Goal: Information Seeking & Learning: Learn about a topic

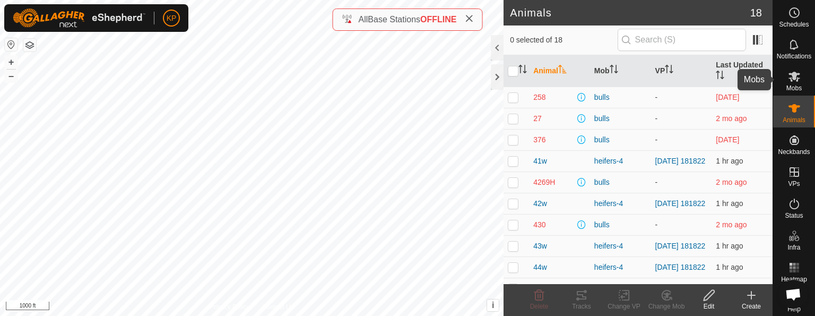
click at [790, 80] on icon at bounding box center [794, 76] width 13 height 13
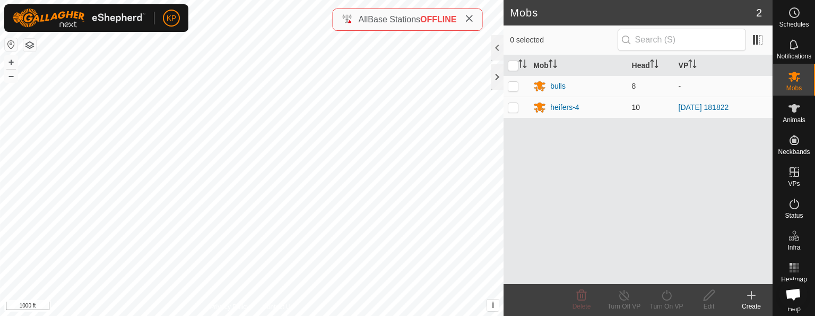
click at [510, 107] on p-checkbox at bounding box center [513, 107] width 11 height 8
checkbox input "true"
click at [562, 105] on div "heifers-4" at bounding box center [564, 107] width 29 height 11
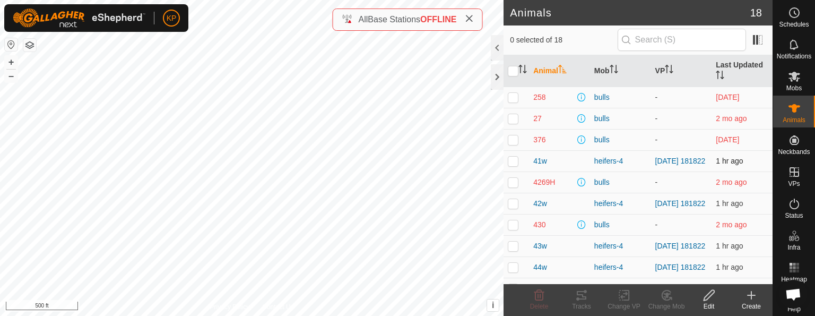
click at [512, 161] on p-checkbox at bounding box center [513, 161] width 11 height 8
click at [584, 295] on icon at bounding box center [581, 295] width 13 height 13
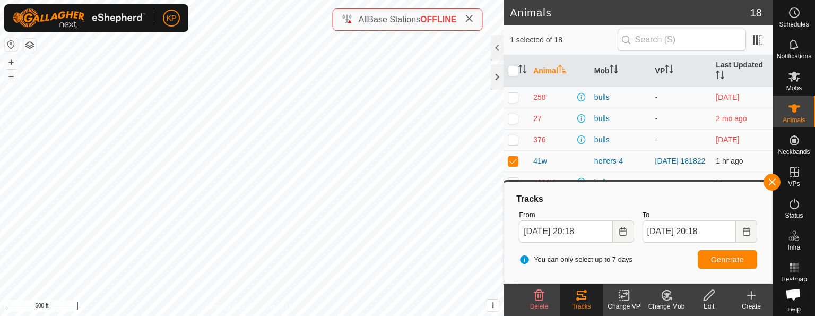
click at [512, 161] on p-checkbox at bounding box center [513, 161] width 11 height 8
checkbox input "false"
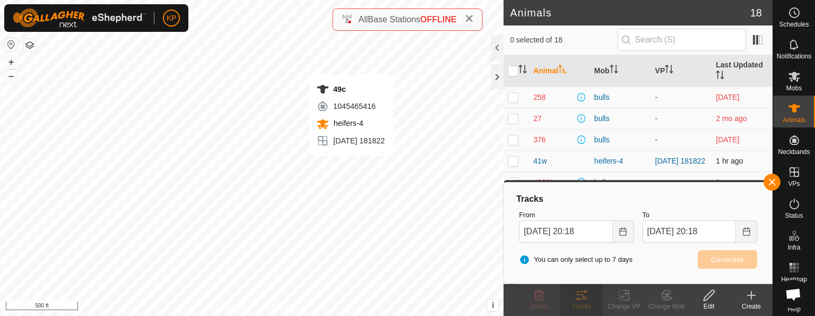
checkbox input "true"
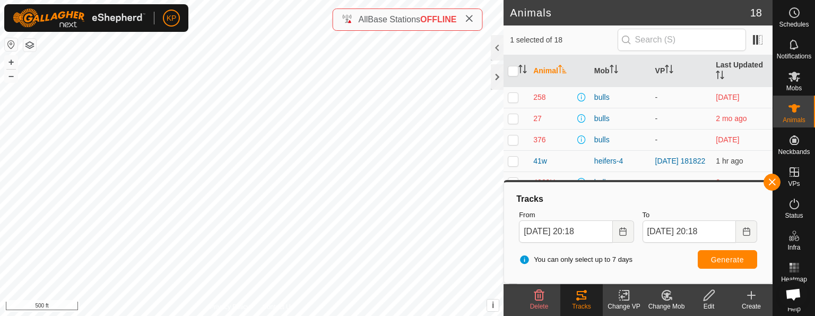
click at [584, 294] on icon at bounding box center [581, 295] width 13 height 13
click at [773, 180] on button "button" at bounding box center [772, 182] width 17 height 17
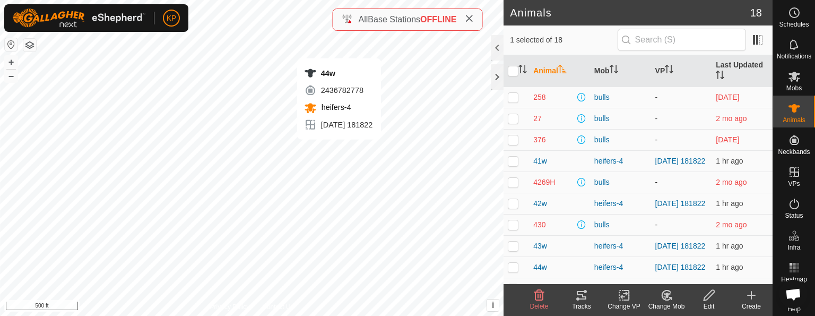
checkbox input "true"
checkbox input "false"
click at [580, 301] on div "Tracks" at bounding box center [582, 306] width 42 height 10
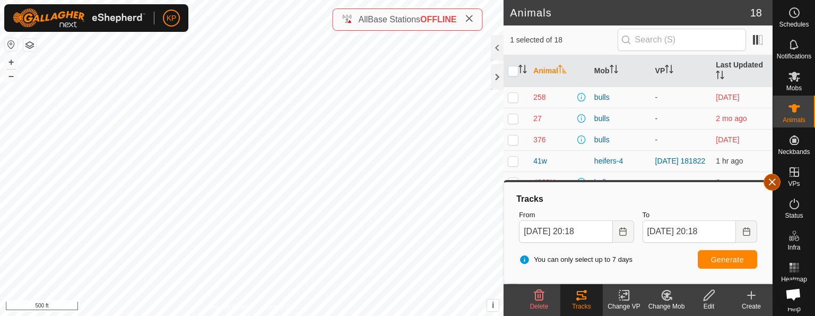
click at [770, 178] on button "button" at bounding box center [772, 182] width 17 height 17
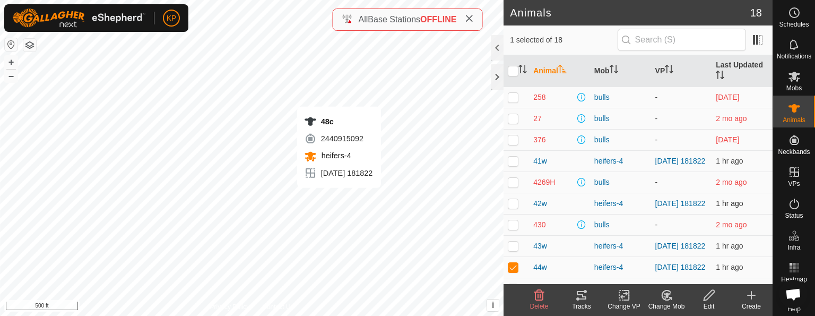
checkbox input "false"
checkbox input "true"
click at [581, 295] on icon at bounding box center [581, 295] width 13 height 13
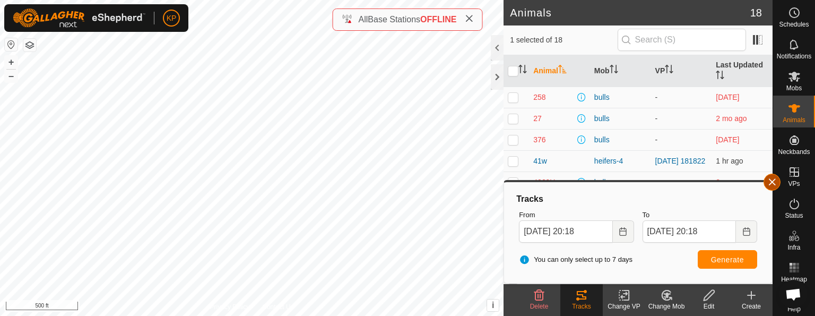
click at [773, 182] on span "button" at bounding box center [772, 182] width 8 height 8
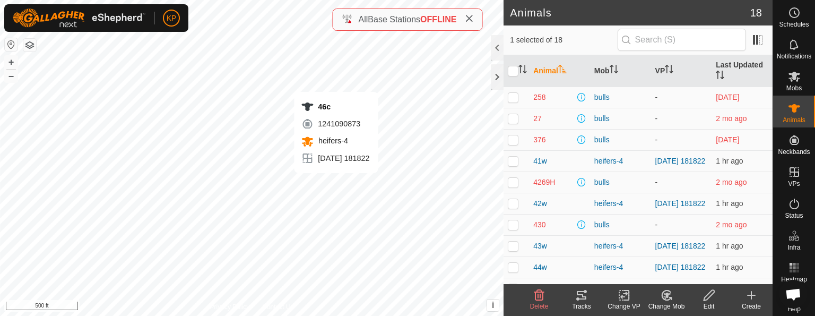
checkbox input "true"
checkbox input "false"
click at [580, 298] on icon at bounding box center [581, 295] width 13 height 13
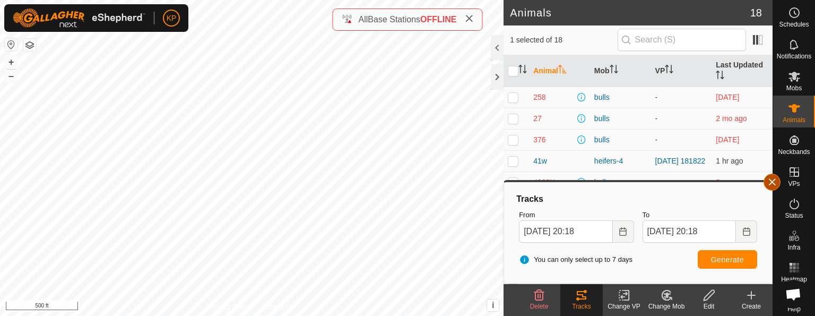
click at [768, 179] on button "button" at bounding box center [772, 182] width 17 height 17
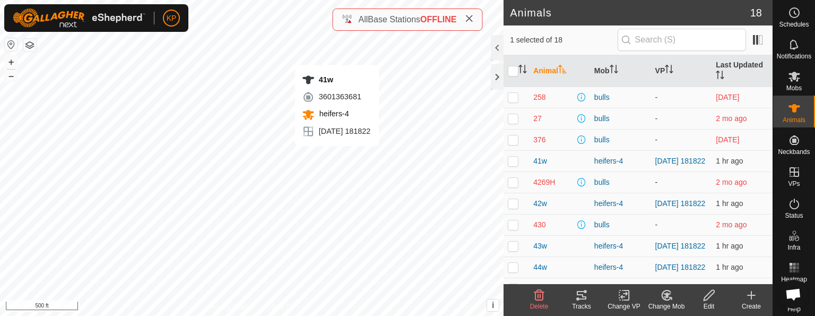
checkbox input "true"
checkbox input "false"
click at [581, 298] on icon at bounding box center [581, 295] width 13 height 13
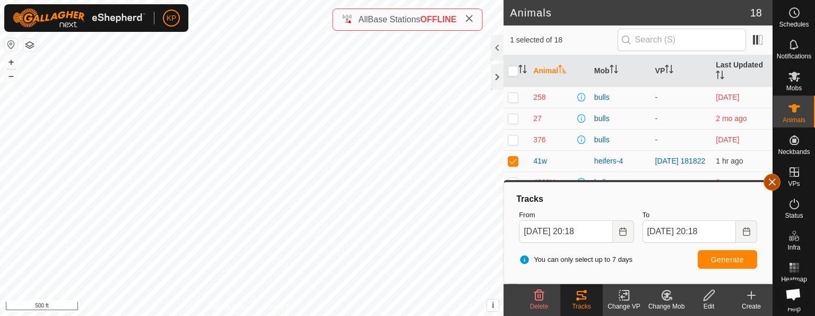
click at [769, 182] on button "button" at bounding box center [772, 182] width 17 height 17
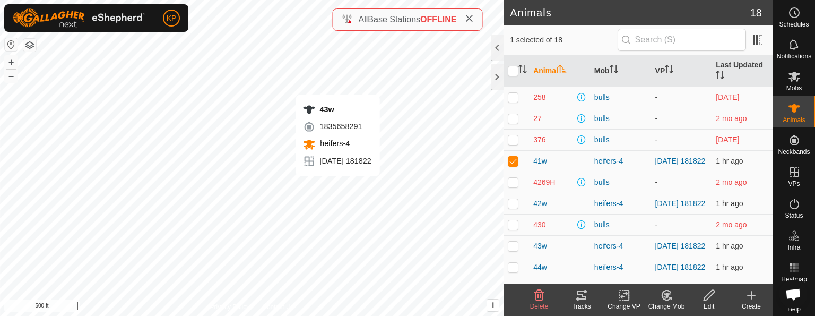
checkbox input "false"
checkbox input "true"
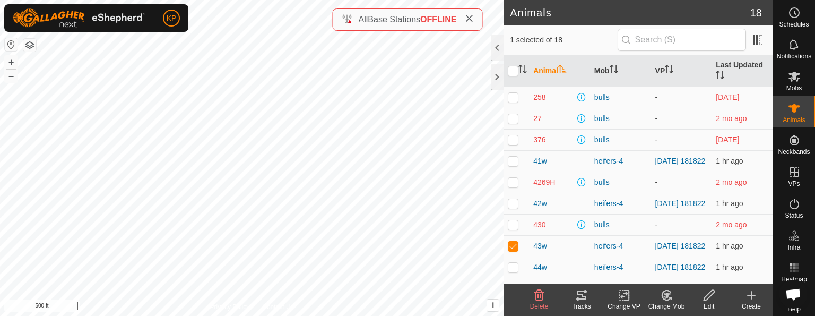
click at [577, 297] on icon at bounding box center [581, 295] width 13 height 13
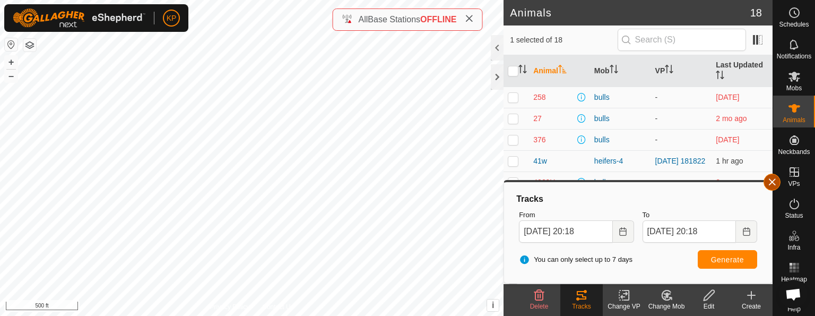
click at [773, 179] on button "button" at bounding box center [772, 182] width 17 height 17
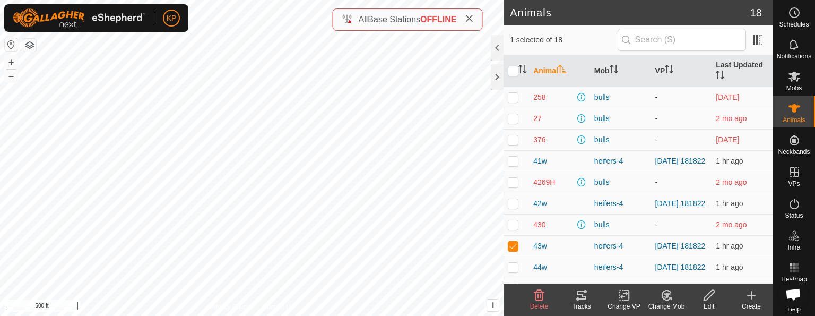
click at [512, 97] on p-checkbox at bounding box center [513, 97] width 11 height 8
checkbox input "true"
click at [512, 246] on p-checkbox at bounding box center [513, 246] width 11 height 8
checkbox input "false"
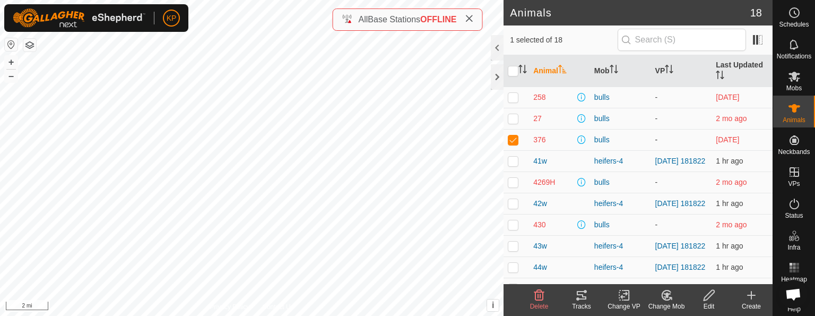
click at [513, 141] on p-checkbox at bounding box center [513, 139] width 11 height 8
checkbox input "false"
click at [512, 98] on p-checkbox at bounding box center [513, 97] width 11 height 8
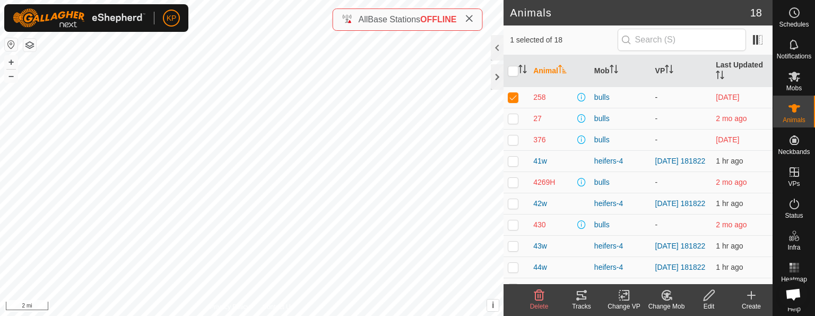
click at [512, 98] on p-checkbox at bounding box center [513, 97] width 11 height 8
checkbox input "false"
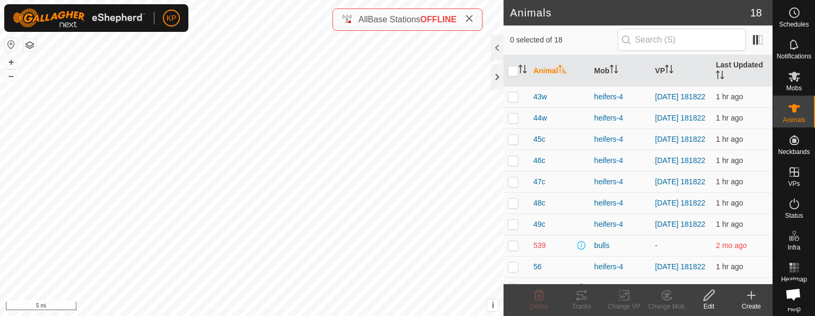
scroll to position [200, 0]
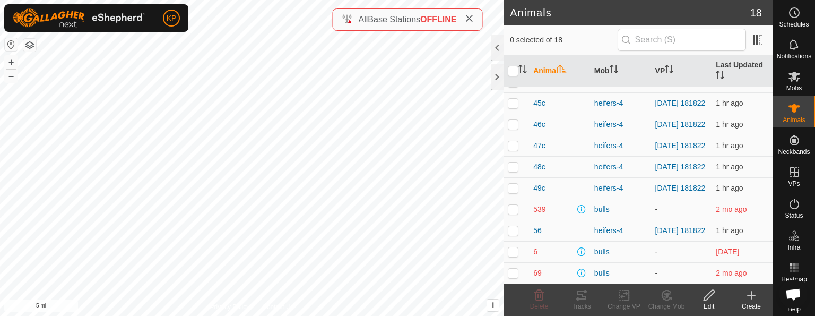
click at [472, 18] on icon at bounding box center [469, 18] width 8 height 8
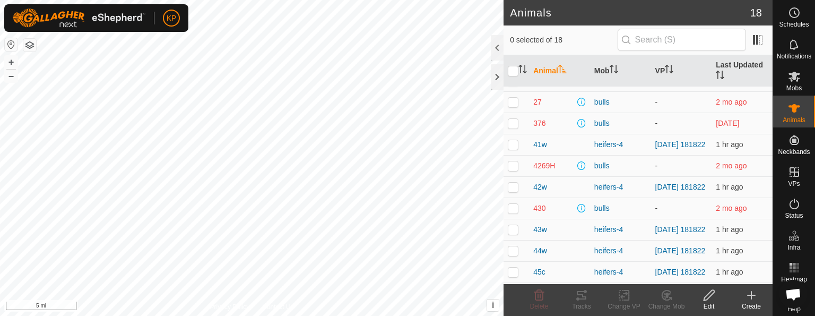
scroll to position [0, 0]
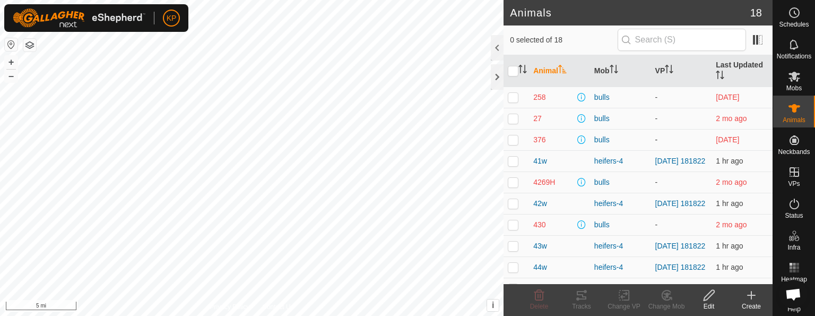
click at [511, 139] on p-checkbox at bounding box center [513, 139] width 11 height 8
checkbox input "true"
click at [579, 297] on icon at bounding box center [581, 295] width 13 height 13
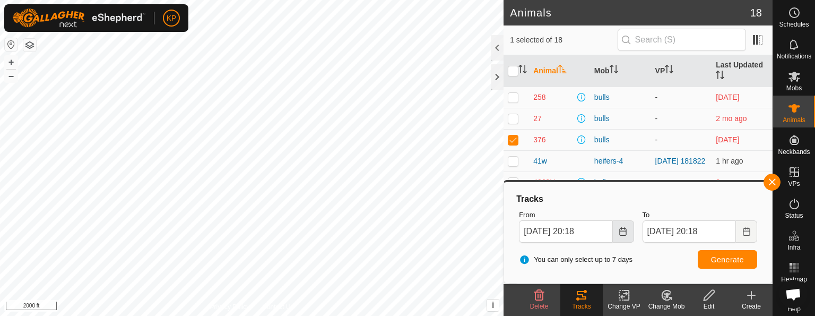
click at [623, 232] on icon "Choose Date" at bounding box center [623, 231] width 8 height 8
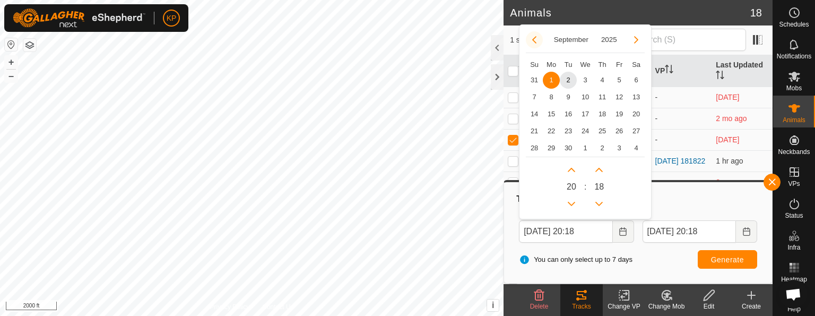
click at [533, 38] on button "Previous Month" at bounding box center [534, 39] width 17 height 17
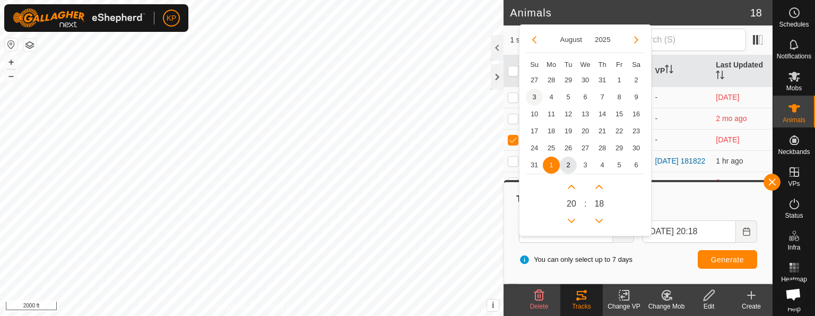
click at [536, 91] on span "3" at bounding box center [534, 97] width 17 height 17
type input "[DATE] 20:18"
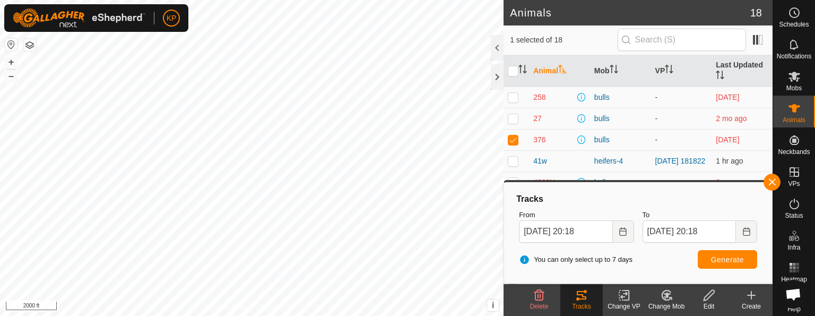
click at [588, 300] on tracks-svg-icon at bounding box center [582, 295] width 42 height 13
click at [718, 254] on button "Generate" at bounding box center [727, 259] width 59 height 19
click at [746, 231] on icon "Choose Date" at bounding box center [747, 231] width 8 height 8
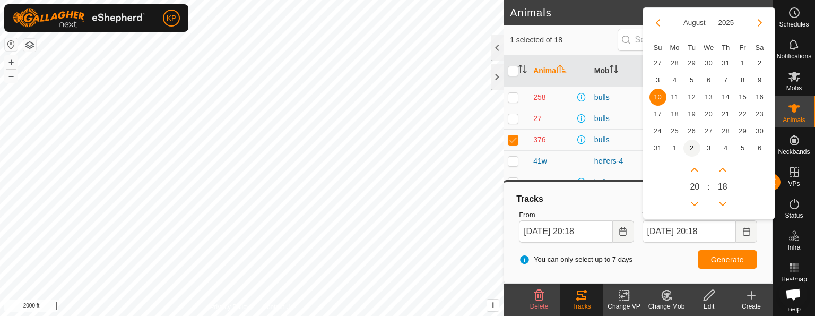
click at [690, 146] on span "2" at bounding box center [692, 148] width 17 height 17
type input "[DATE] 20:18"
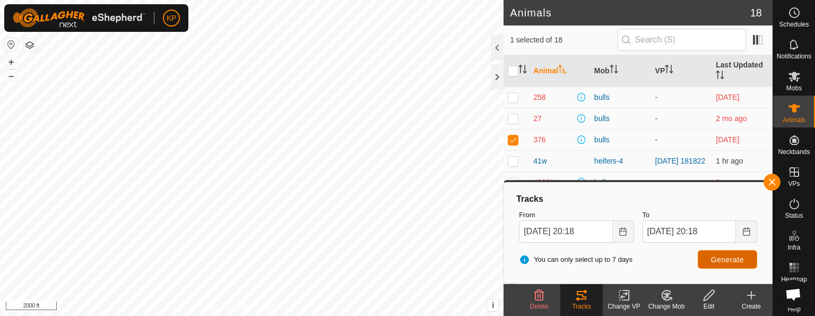
click at [728, 256] on span "Generate" at bounding box center [727, 259] width 33 height 8
click at [27, 44] on button "button" at bounding box center [29, 45] width 13 height 13
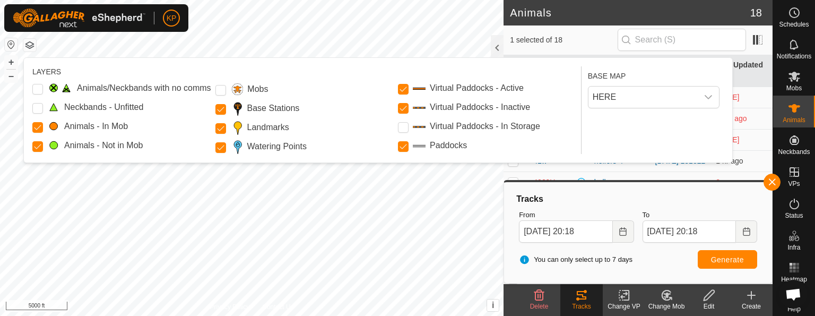
click at [27, 44] on button "button" at bounding box center [29, 45] width 13 height 13
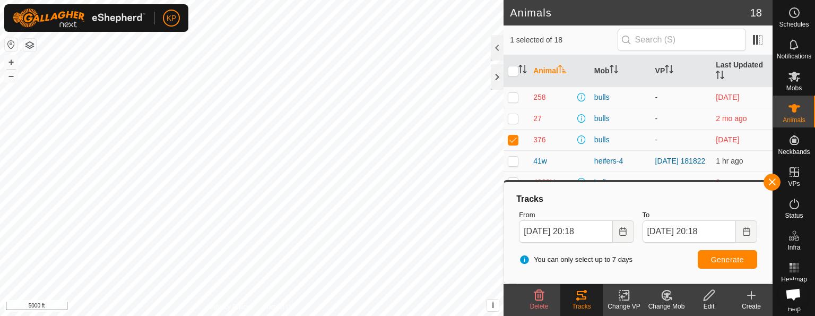
click at [9, 43] on button "button" at bounding box center [11, 44] width 13 height 13
click at [150, 315] on html "KP Schedules Notifications Mobs Animals Neckbands VPs Status Infra Heatmap Help…" at bounding box center [407, 158] width 815 height 316
click at [221, 0] on html "KP Schedules Notifications Mobs Animals Neckbands VPs Status Infra Heatmap Help…" at bounding box center [407, 158] width 815 height 316
click at [622, 233] on icon "Choose Date" at bounding box center [623, 231] width 8 height 8
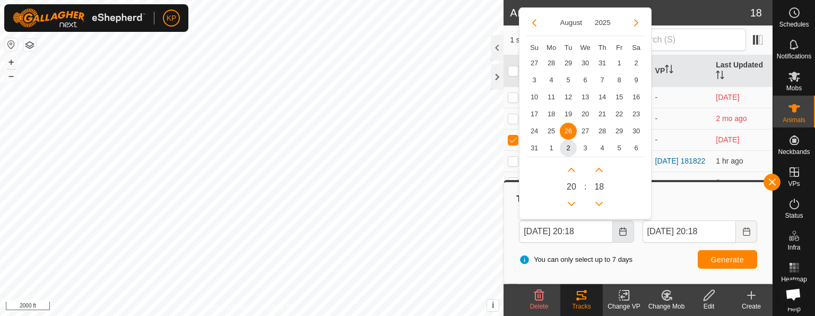
click at [622, 233] on icon "Choose Date" at bounding box center [623, 231] width 8 height 8
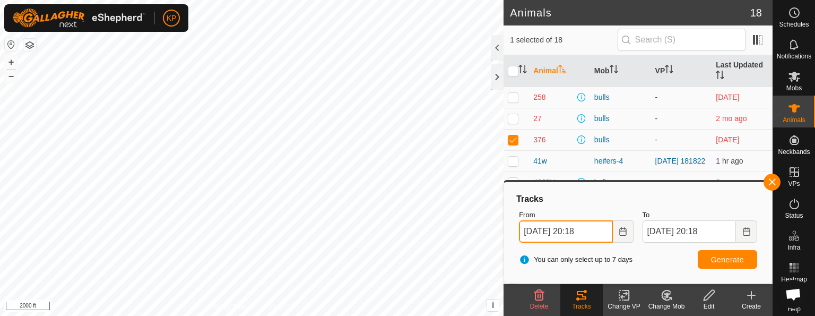
click at [589, 230] on input "[DATE] 20:18" at bounding box center [565, 231] width 93 height 22
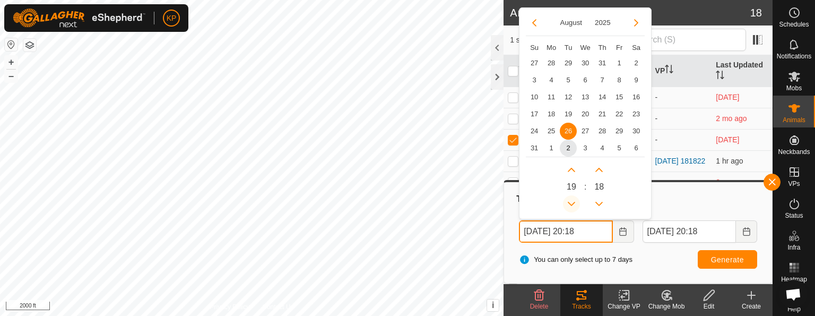
click at [570, 201] on button "Previous Hour" at bounding box center [571, 203] width 17 height 17
type input "[DATE] 19:18"
click at [570, 201] on button "Previous Hour" at bounding box center [571, 203] width 17 height 17
type input "[DATE] 18:18"
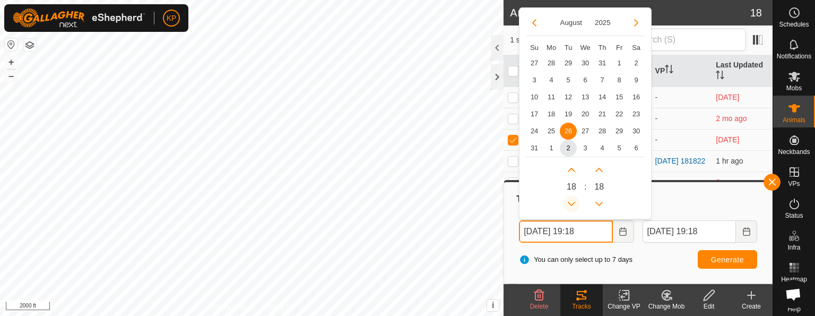
type input "[DATE] 18:18"
click at [570, 201] on button "Previous Hour" at bounding box center [571, 203] width 17 height 17
type input "[DATE] 17:18"
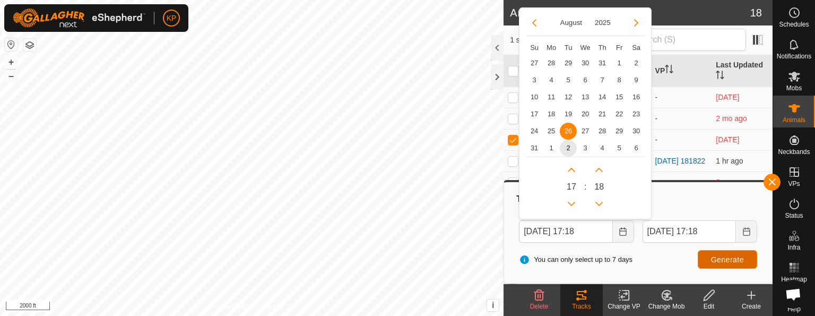
click at [712, 255] on span "Generate" at bounding box center [727, 259] width 33 height 8
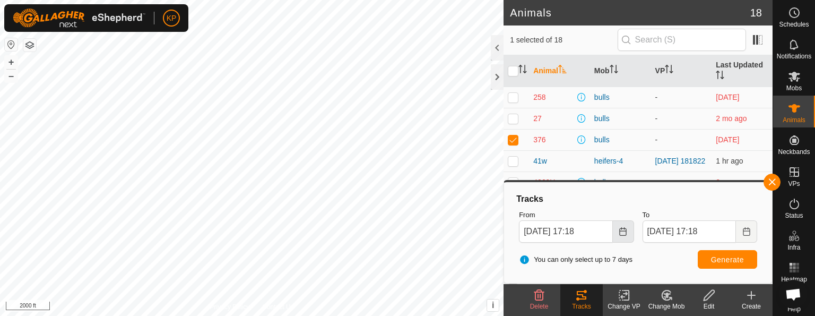
click at [623, 229] on icon "Choose Date" at bounding box center [623, 231] width 8 height 8
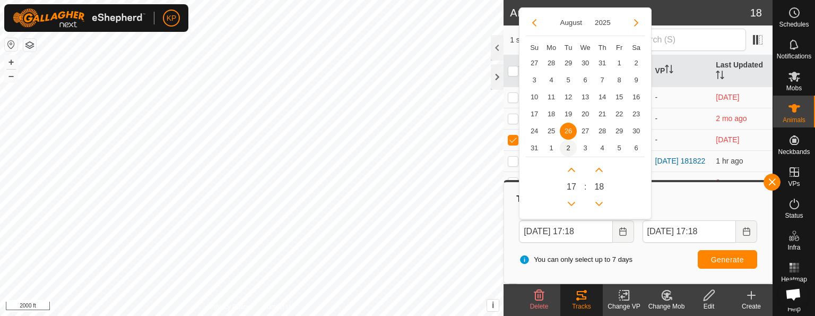
click at [568, 148] on span "2" at bounding box center [568, 148] width 17 height 17
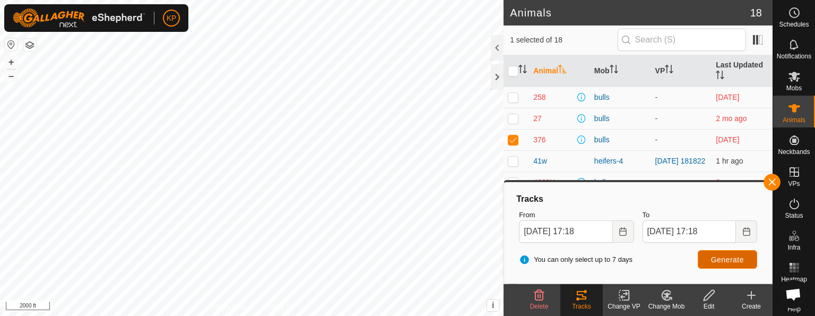
click at [710, 262] on button "Generate" at bounding box center [727, 259] width 59 height 19
click at [624, 230] on icon "Choose Date" at bounding box center [622, 231] width 7 height 8
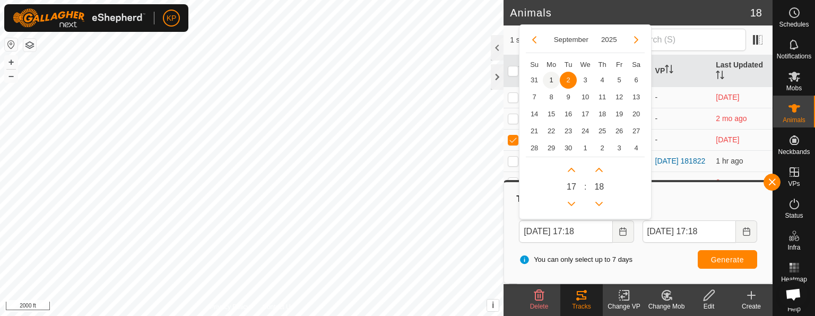
click at [549, 80] on span "1" at bounding box center [551, 80] width 17 height 17
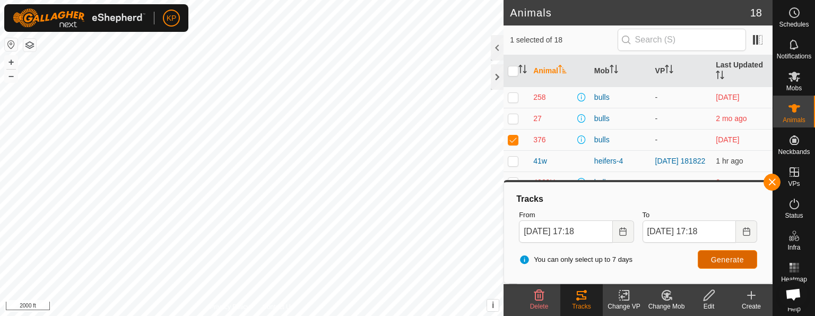
click at [709, 258] on button "Generate" at bounding box center [727, 259] width 59 height 19
click at [623, 231] on icon "Choose Date" at bounding box center [622, 231] width 7 height 8
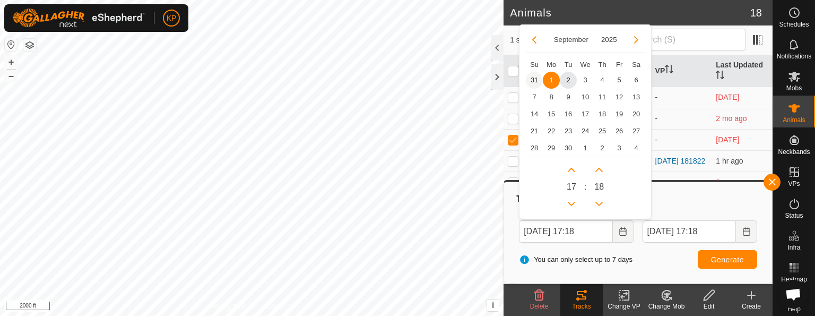
click at [533, 81] on span "31" at bounding box center [534, 80] width 17 height 17
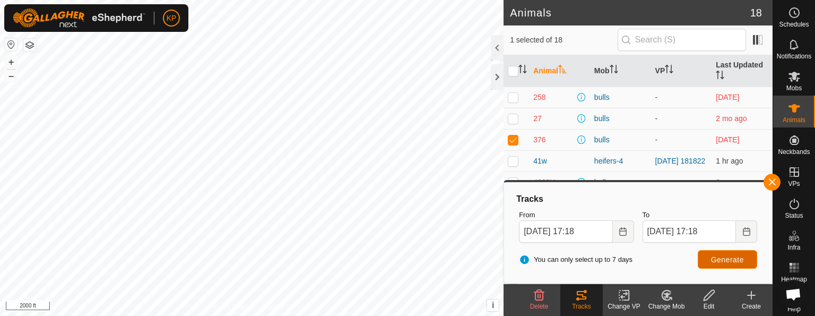
click at [720, 257] on span "Generate" at bounding box center [727, 259] width 33 height 8
click at [624, 229] on icon "Choose Date" at bounding box center [623, 231] width 8 height 8
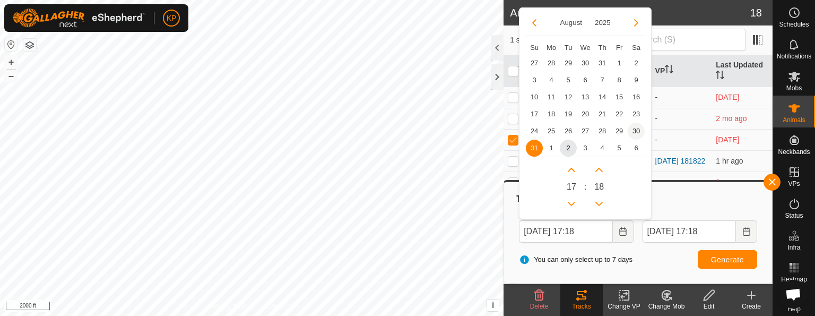
click at [635, 129] on span "30" at bounding box center [636, 131] width 17 height 17
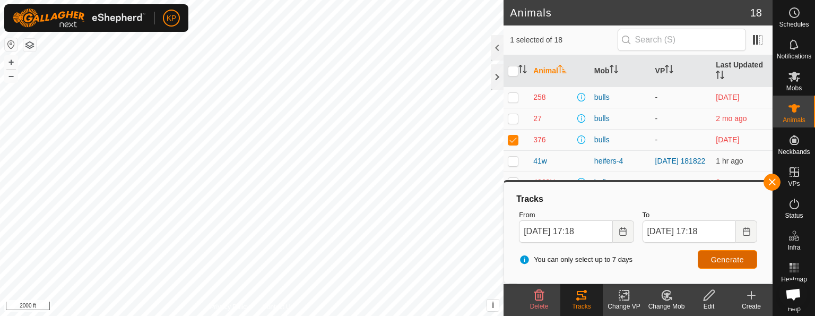
click at [724, 258] on span "Generate" at bounding box center [727, 259] width 33 height 8
click at [624, 231] on icon "Choose Date" at bounding box center [623, 231] width 8 height 8
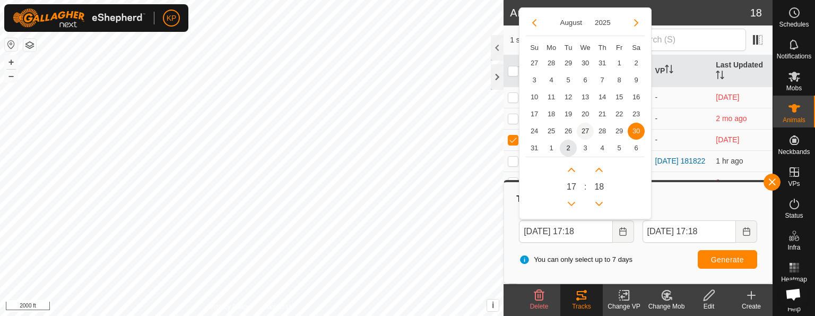
click at [587, 132] on span "27" at bounding box center [585, 131] width 17 height 17
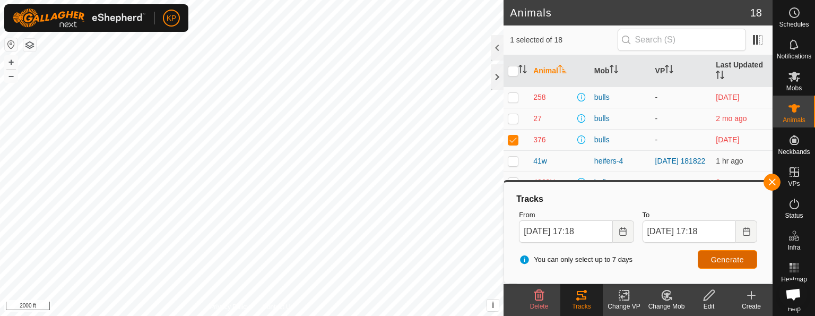
click at [721, 258] on span "Generate" at bounding box center [727, 259] width 33 height 8
click at [622, 231] on icon "Choose Date" at bounding box center [623, 231] width 8 height 8
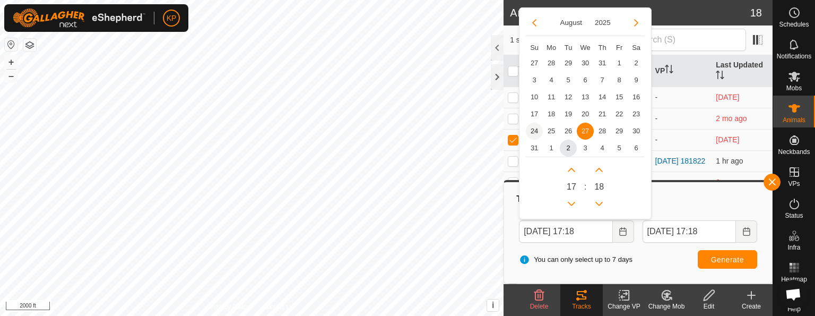
click at [532, 131] on span "24" at bounding box center [534, 131] width 17 height 17
type input "[DATE] 17:18"
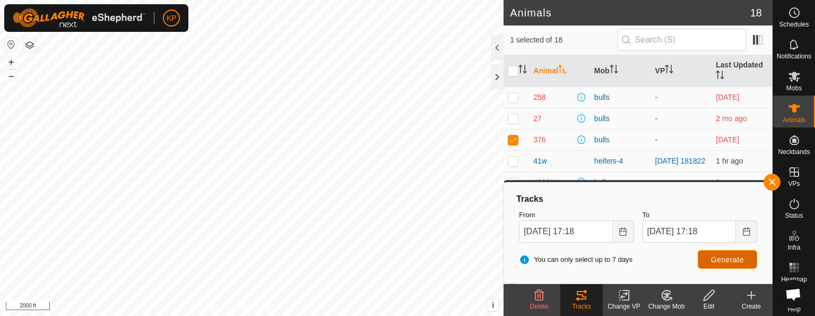
click at [725, 256] on span "Generate" at bounding box center [727, 259] width 33 height 8
click at [516, 96] on p-checkbox at bounding box center [513, 97] width 11 height 8
checkbox input "true"
click at [512, 140] on p-checkbox at bounding box center [513, 139] width 11 height 8
checkbox input "false"
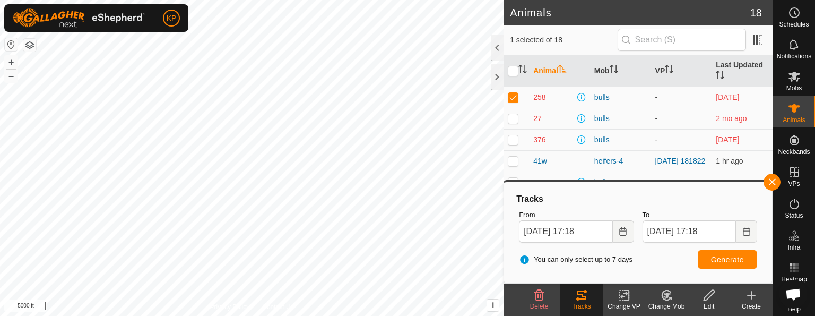
click at [30, 43] on button "button" at bounding box center [29, 45] width 13 height 13
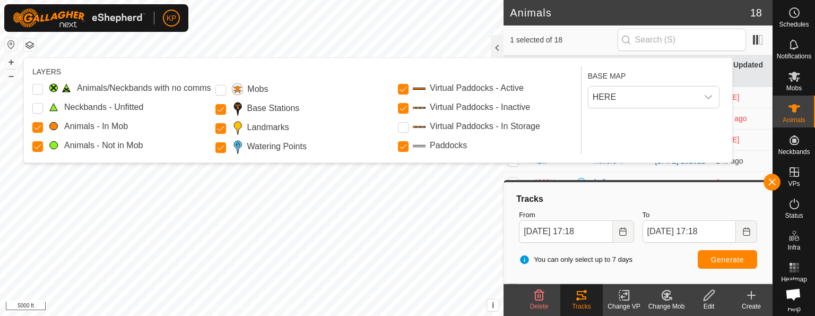
click at [30, 43] on button "button" at bounding box center [29, 45] width 13 height 13
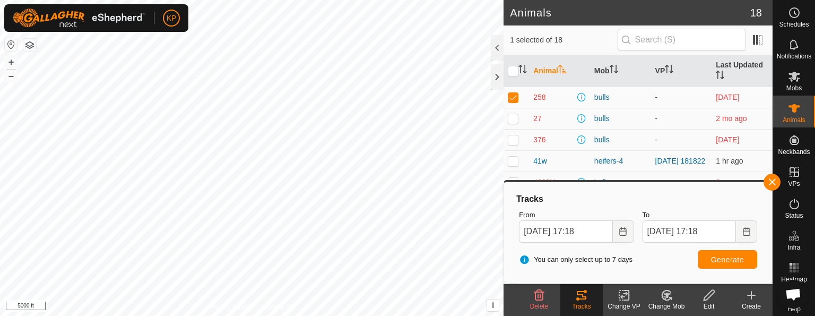
click at [10, 45] on button "button" at bounding box center [11, 44] width 13 height 13
checkbox input "false"
checkbox input "true"
click at [734, 256] on span "Generate" at bounding box center [727, 259] width 33 height 8
click at [745, 230] on icon "Choose Date" at bounding box center [746, 231] width 7 height 8
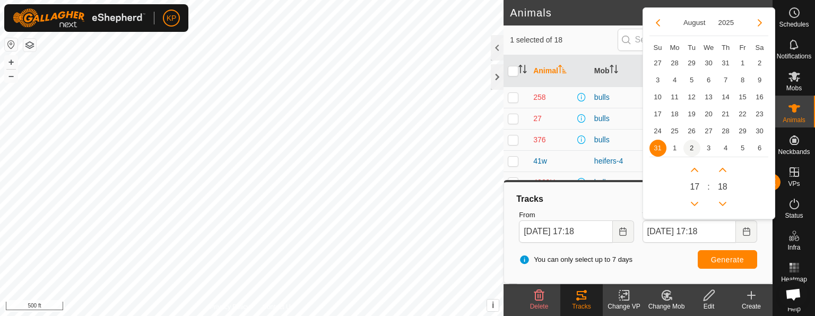
click at [688, 146] on span "2" at bounding box center [692, 148] width 17 height 17
type input "[DATE] 17:18"
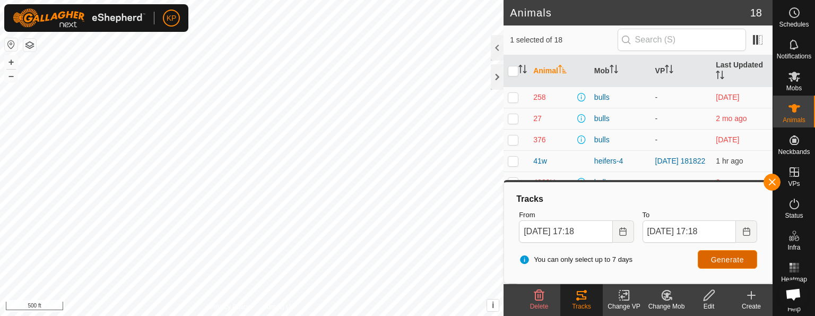
click at [732, 264] on button "Generate" at bounding box center [727, 259] width 59 height 19
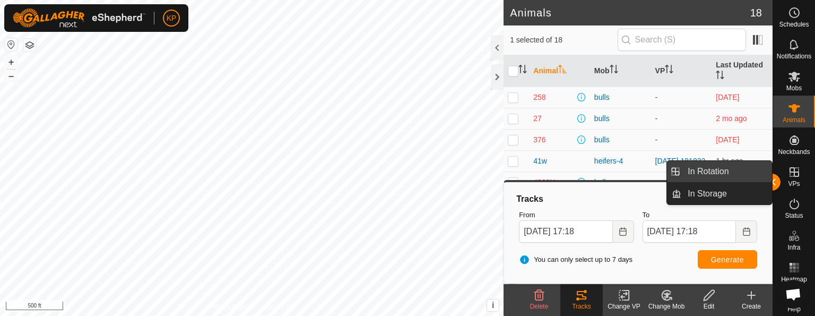
click at [772, 178] on link "In Rotation" at bounding box center [727, 171] width 91 height 21
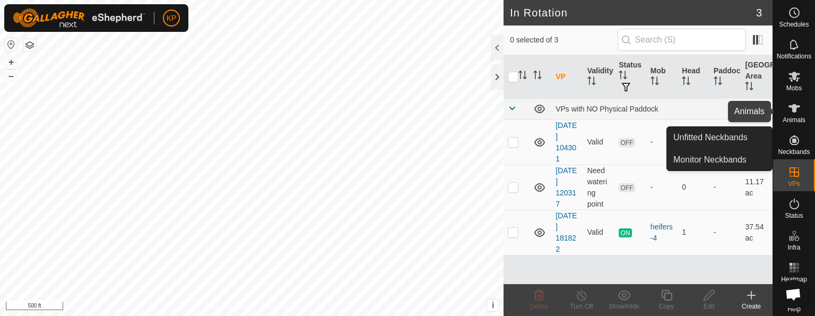
click at [789, 108] on icon at bounding box center [795, 108] width 12 height 8
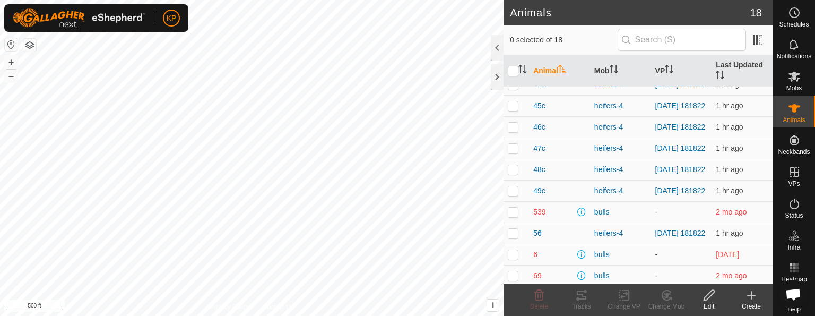
scroll to position [200, 0]
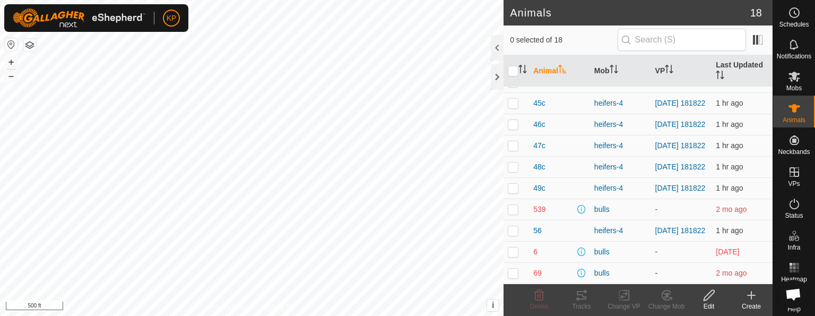
click at [512, 273] on p-checkbox at bounding box center [513, 273] width 11 height 8
checkbox input "true"
click at [577, 298] on icon at bounding box center [582, 295] width 10 height 8
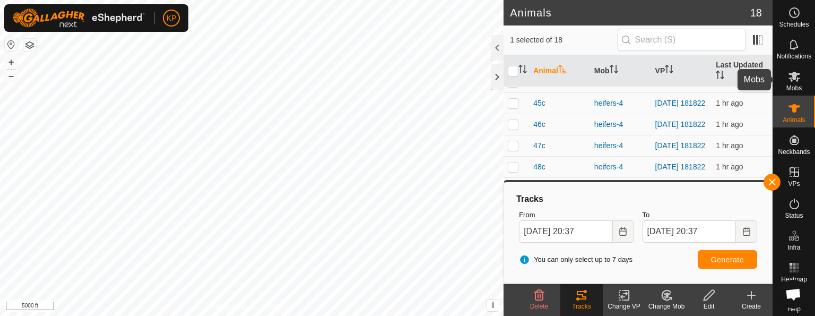
click at [790, 75] on icon at bounding box center [795, 77] width 12 height 10
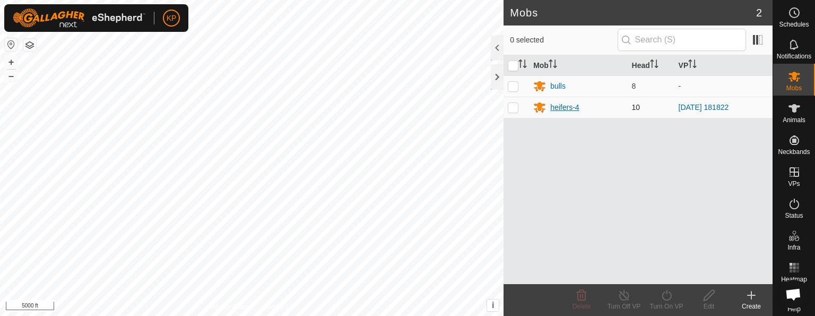
click at [570, 106] on div "heifers-4" at bounding box center [564, 107] width 29 height 11
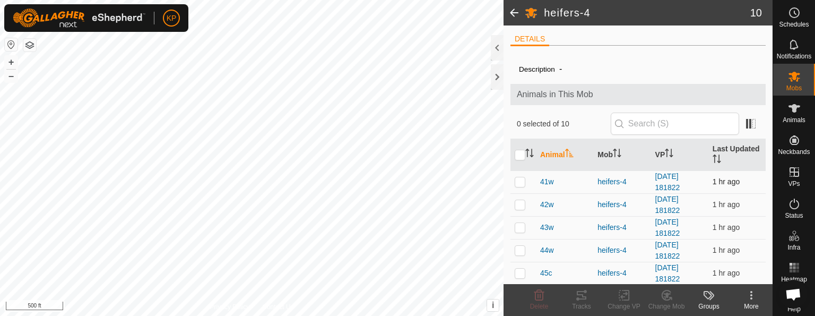
click at [521, 179] on p-checkbox at bounding box center [520, 181] width 11 height 8
checkbox input "true"
click at [581, 297] on icon at bounding box center [581, 295] width 13 height 13
